Goal: Information Seeking & Learning: Learn about a topic

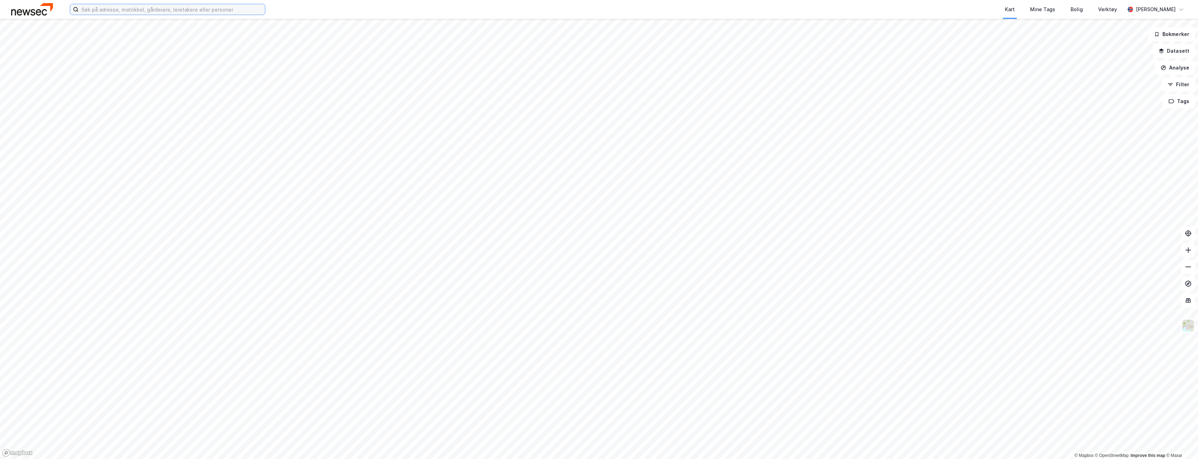
click at [105, 11] on input at bounding box center [172, 9] width 186 height 10
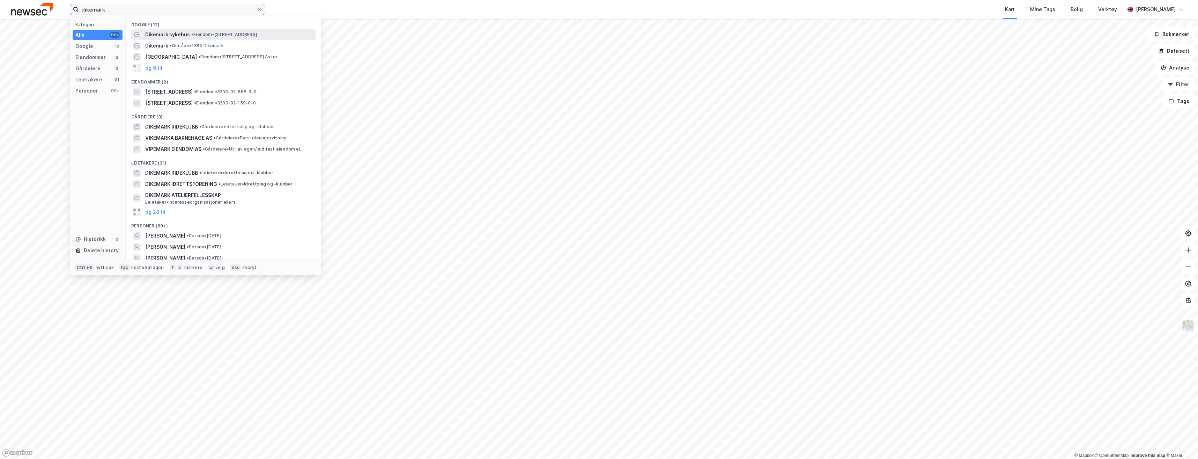
type input "dikemark"
click at [202, 37] on span "• Eiendom • [STREET_ADDRESS] Asker" at bounding box center [224, 35] width 66 height 6
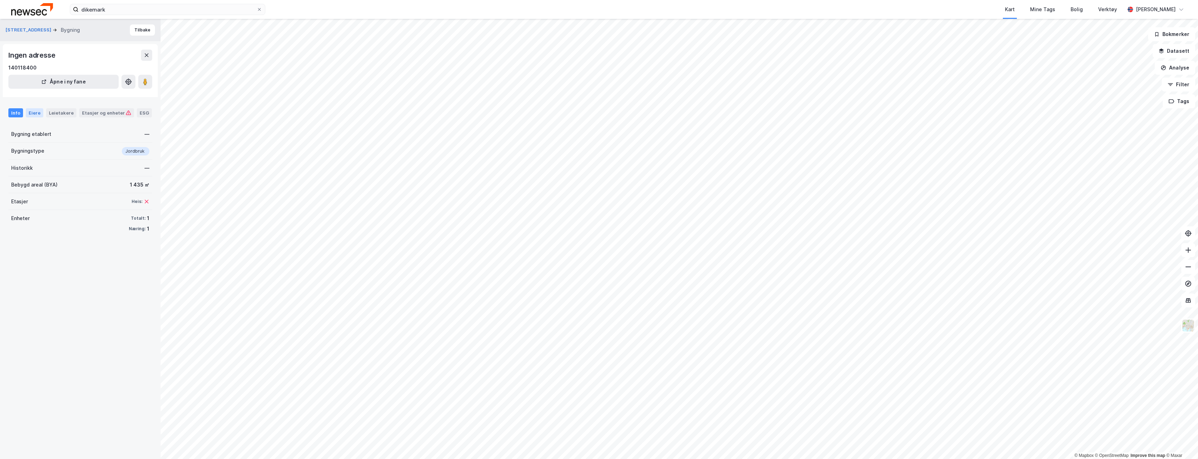
click at [37, 111] on div "Eiere" at bounding box center [34, 112] width 17 height 9
click at [19, 114] on div "Info" at bounding box center [15, 112] width 15 height 9
click at [141, 29] on button "Tilbake" at bounding box center [142, 29] width 25 height 11
click at [148, 55] on icon at bounding box center [147, 55] width 6 height 6
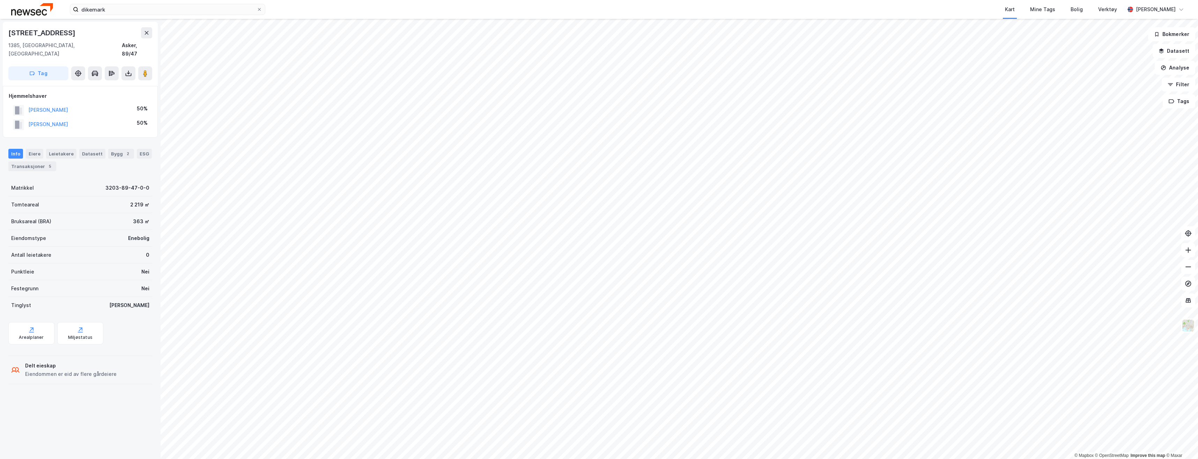
click at [713, 458] on html "dikemark Kart Mine Tags Bolig Verktøy [PERSON_NAME] © Mapbox © OpenStreetMap Im…" at bounding box center [599, 229] width 1198 height 459
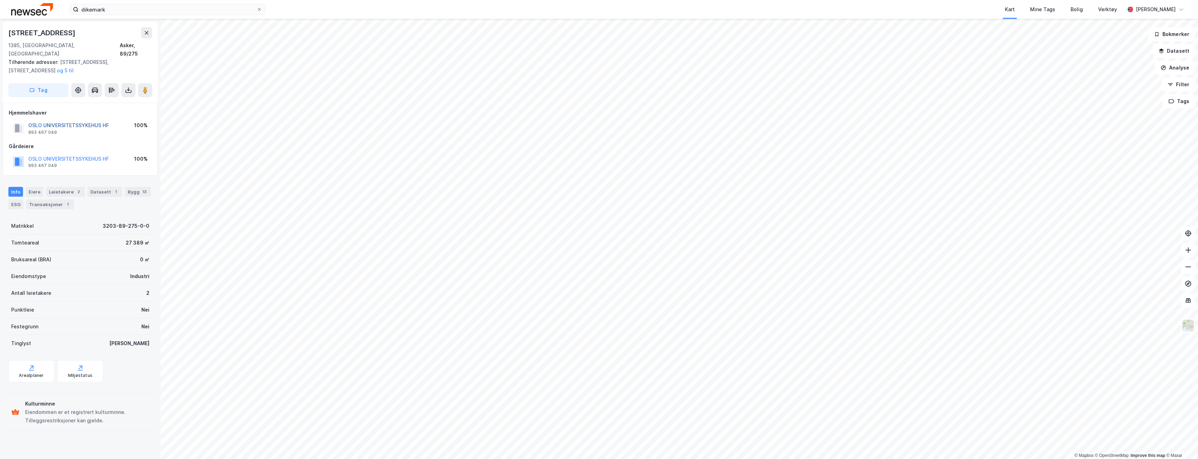
click at [0, 0] on button "OSLO UNIVERSITETSSYKEHUS HF" at bounding box center [0, 0] width 0 height 0
